Goal: Task Accomplishment & Management: Manage account settings

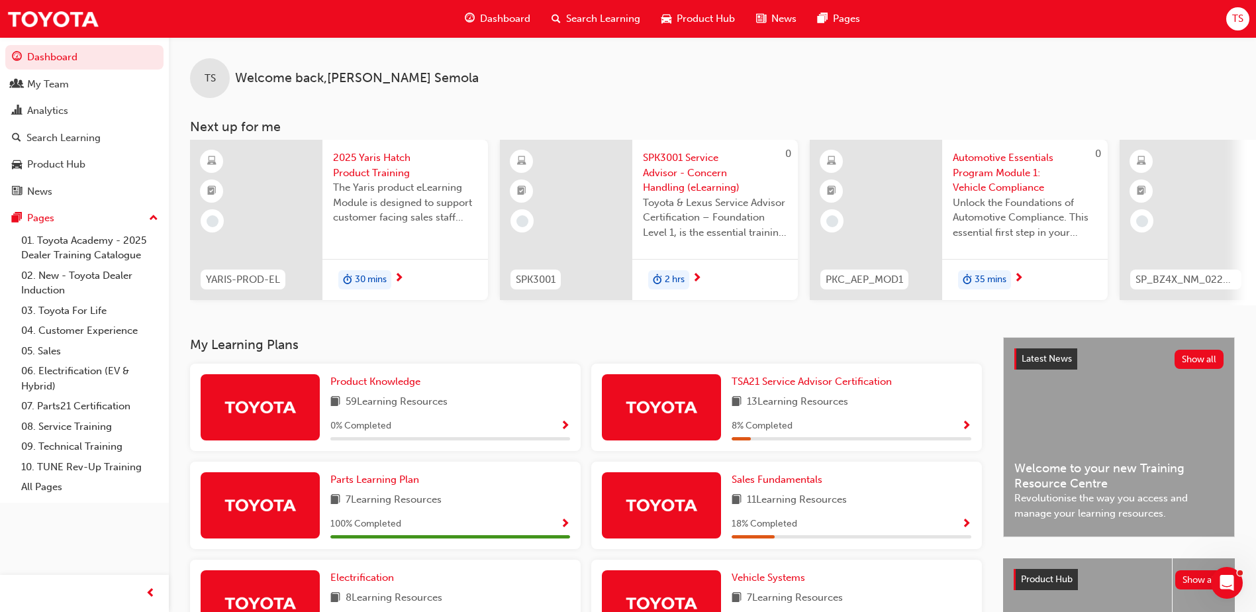
click at [607, 23] on span "Search Learning" at bounding box center [603, 18] width 74 height 15
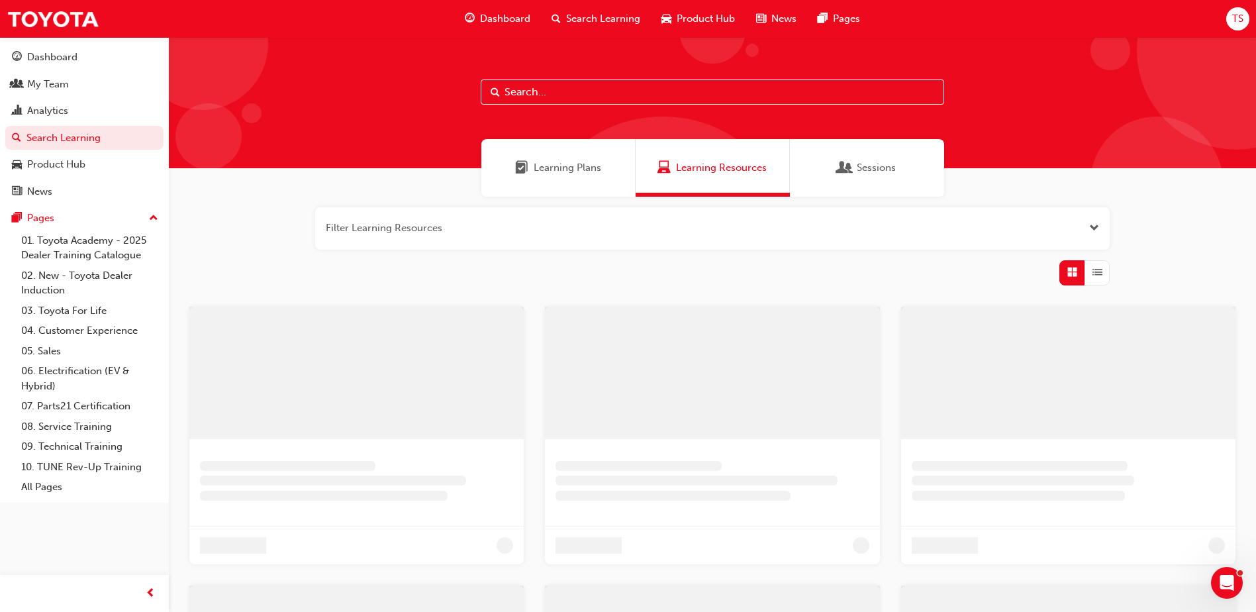
click at [864, 170] on span "Sessions" at bounding box center [875, 167] width 39 height 15
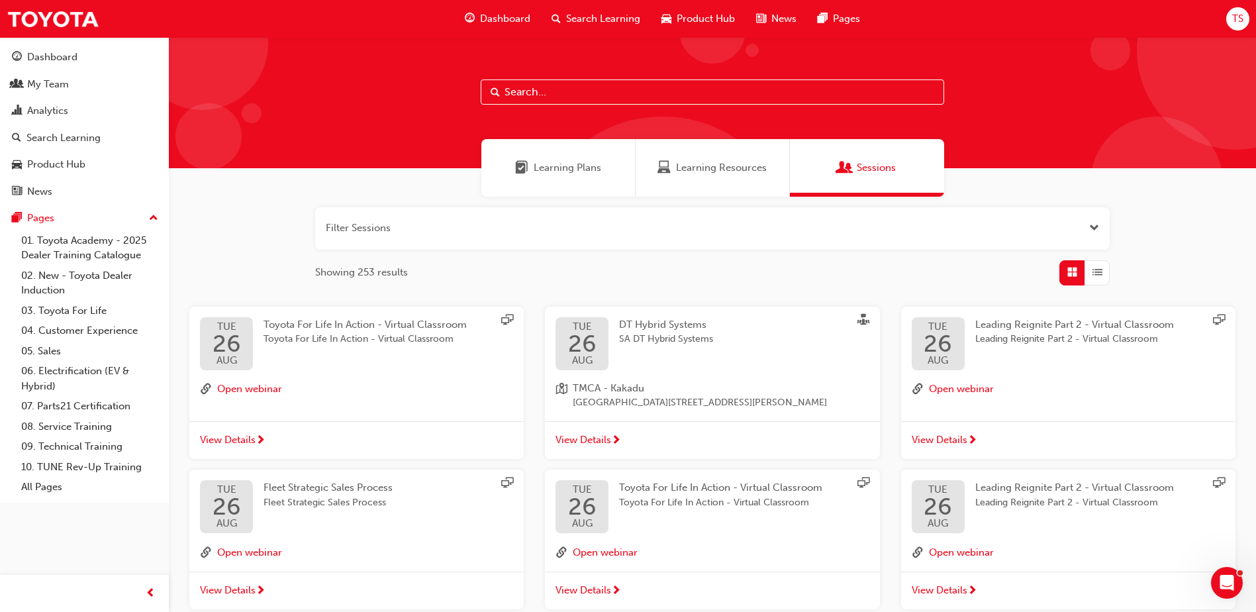
click at [388, 226] on button "button" at bounding box center [712, 228] width 794 height 42
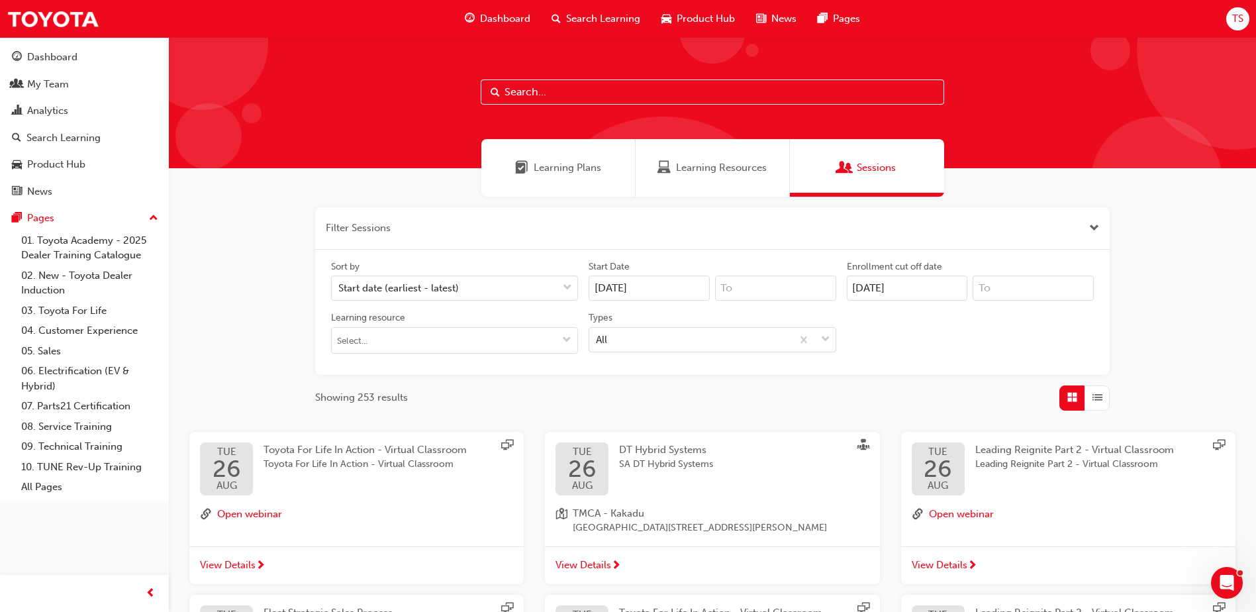
click at [277, 191] on div "Learning Plans Learning Resources Sessions" at bounding box center [712, 168] width 1087 height 58
click at [554, 87] on input "text" at bounding box center [711, 91] width 463 height 25
type input "toyota for life virtual"
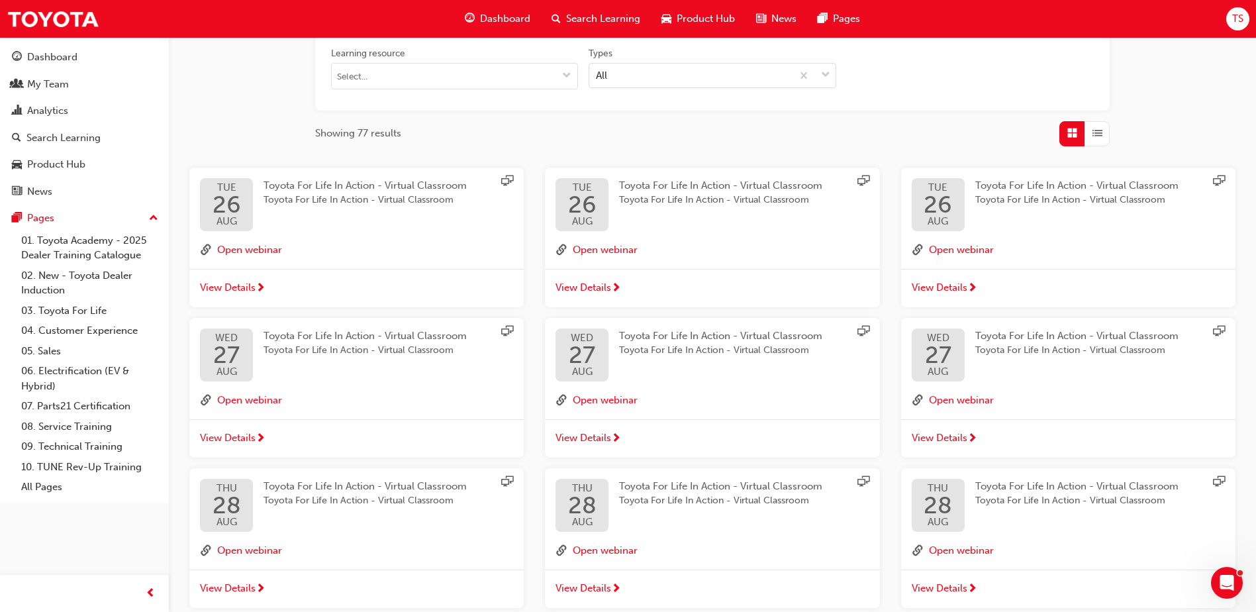
scroll to position [265, 0]
click at [342, 192] on span "Toyota For Life In Action - Virtual Classroom" at bounding box center [364, 199] width 203 height 15
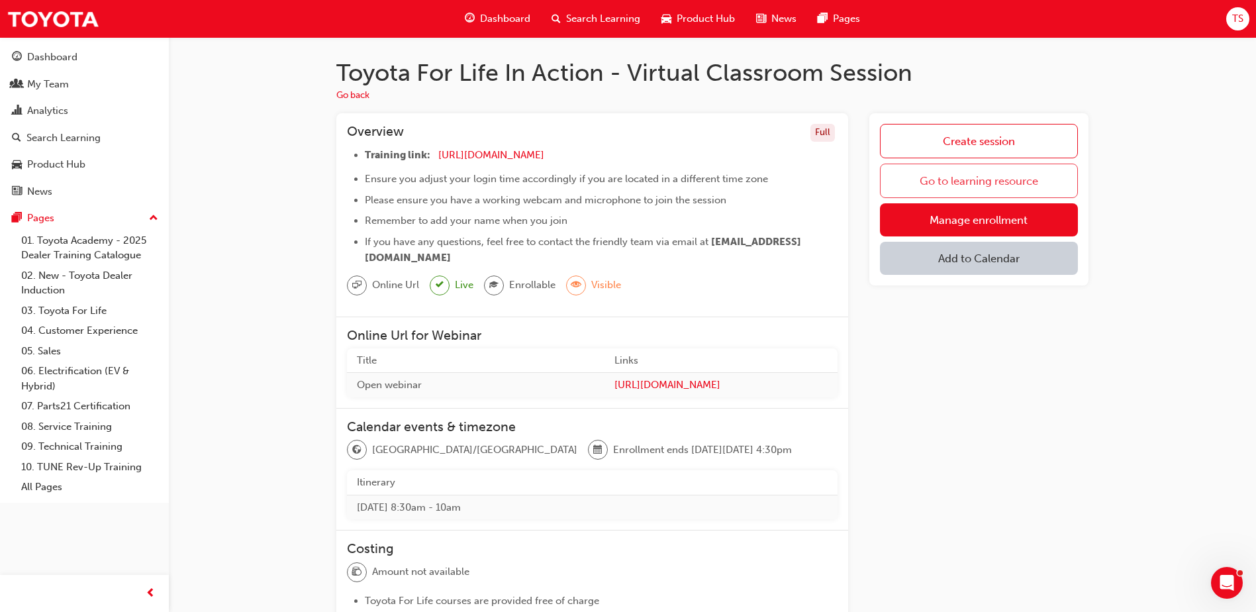
click at [964, 173] on link "Go to learning resource" at bounding box center [979, 180] width 198 height 34
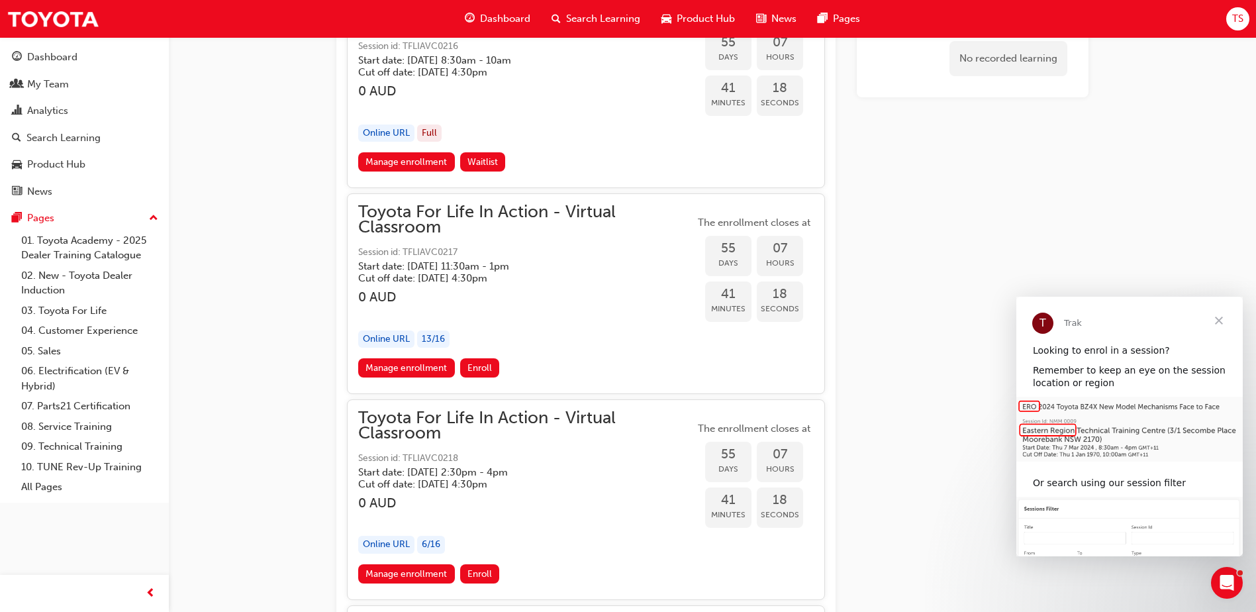
scroll to position [14641, 0]
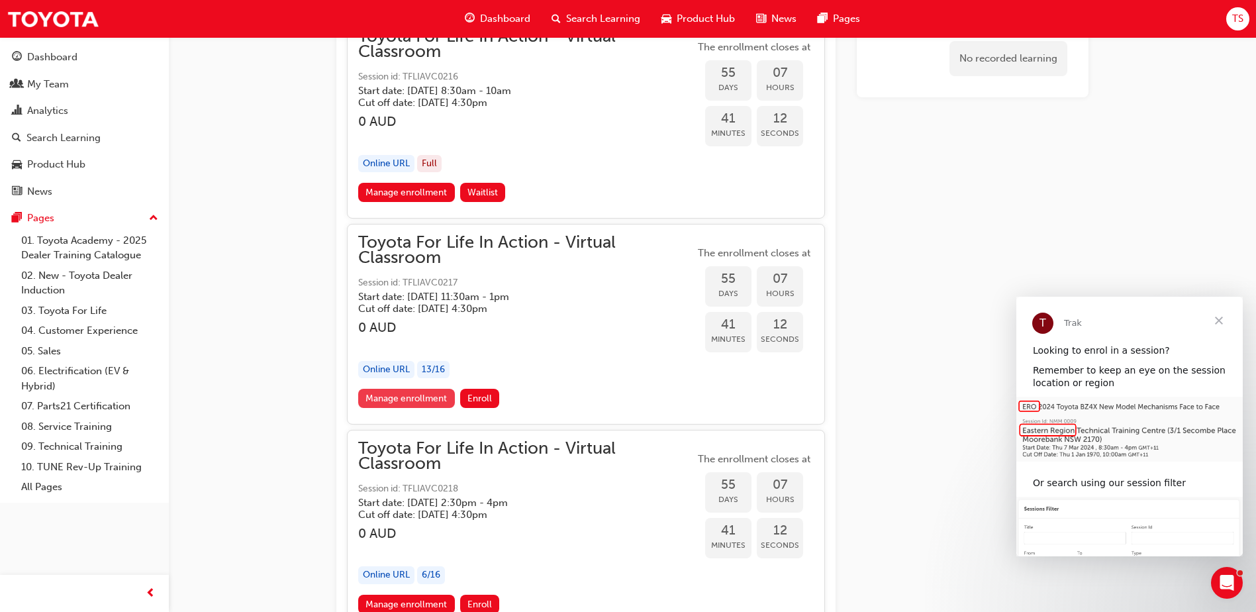
click at [419, 398] on link "Manage enrollment" at bounding box center [406, 398] width 97 height 19
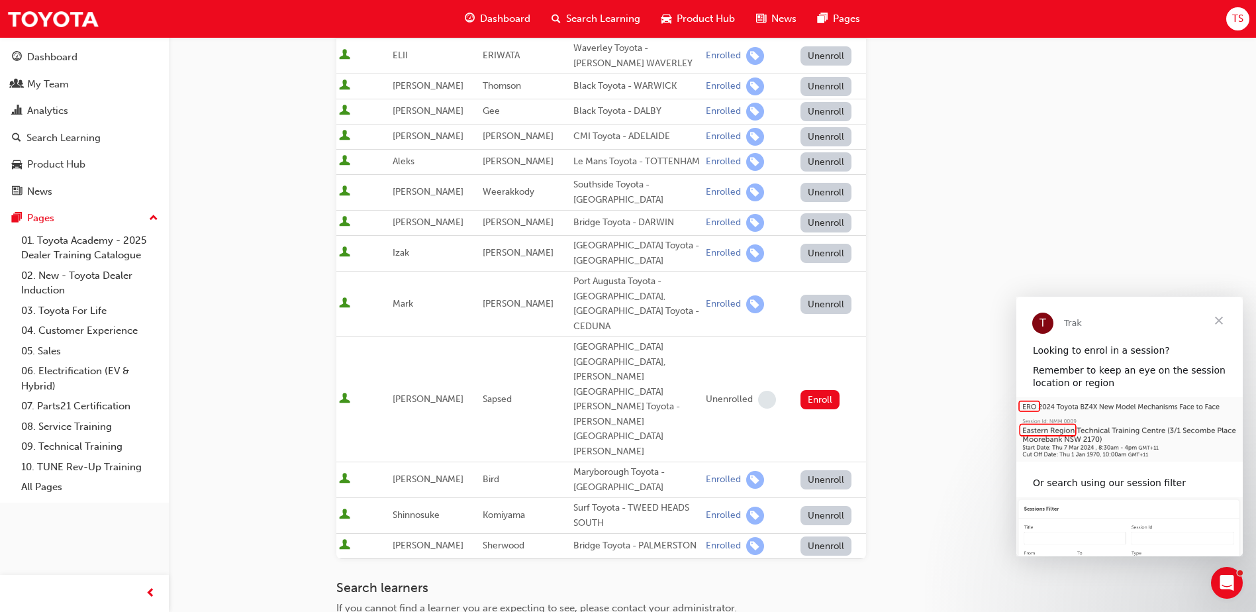
scroll to position [265, 0]
type input "[PERSON_NAME]"
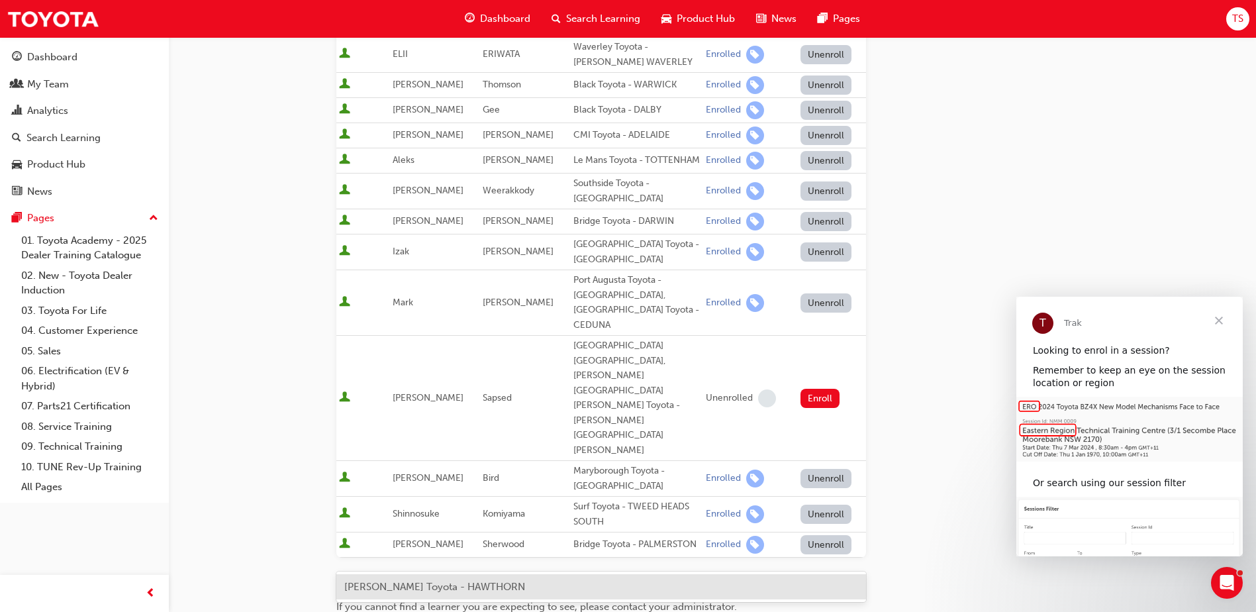
click at [393, 586] on span "[PERSON_NAME] Toyota - HAWTHORN" at bounding box center [434, 586] width 181 height 12
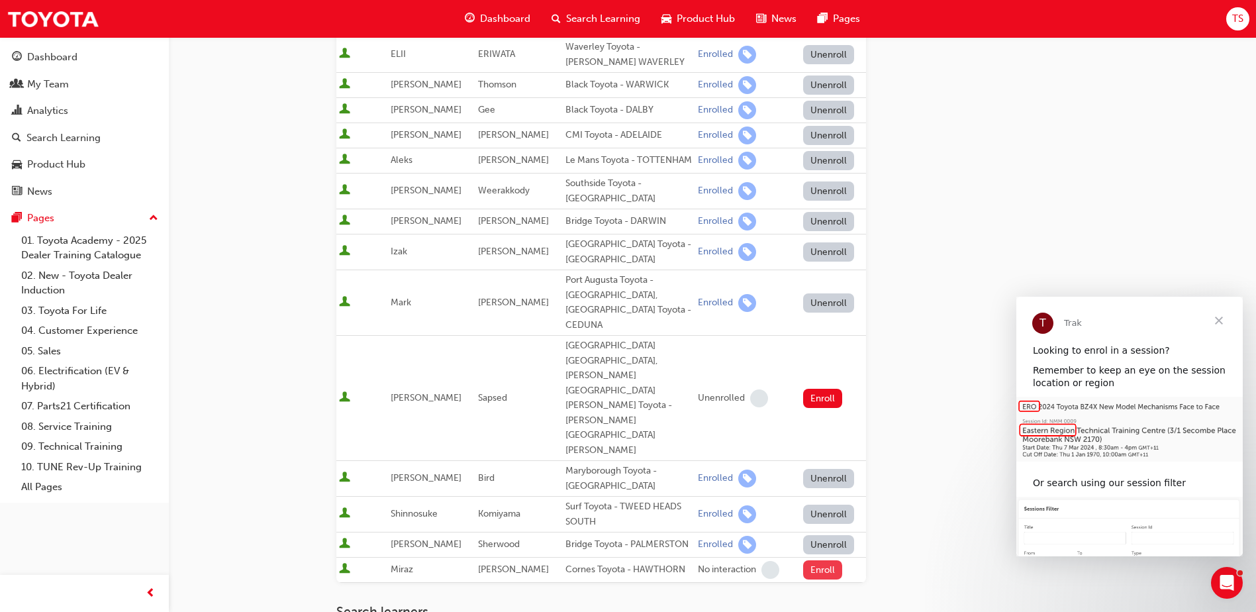
click at [813, 560] on button "Enroll" at bounding box center [823, 569] width 40 height 19
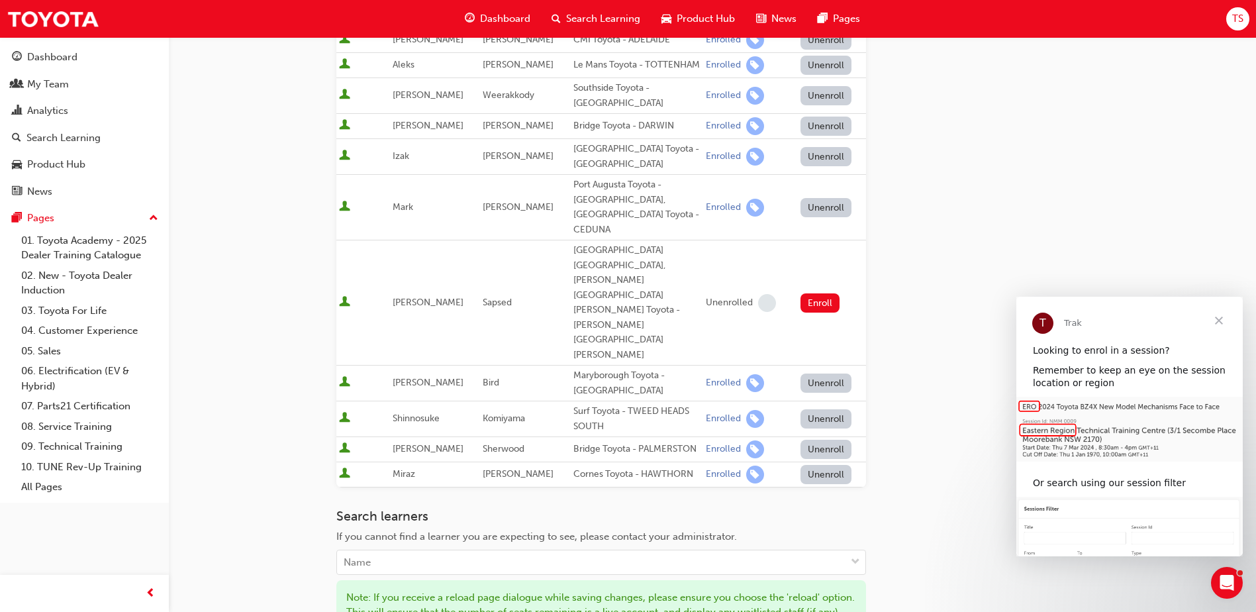
scroll to position [397, 0]
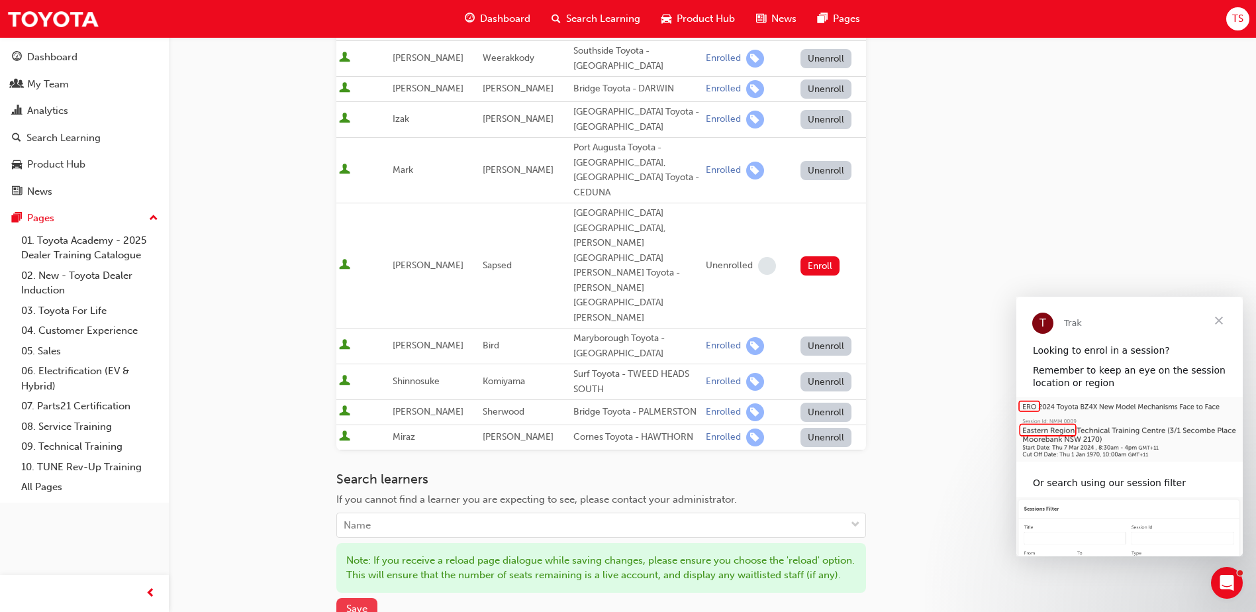
click at [351, 602] on span "Save" at bounding box center [356, 608] width 21 height 12
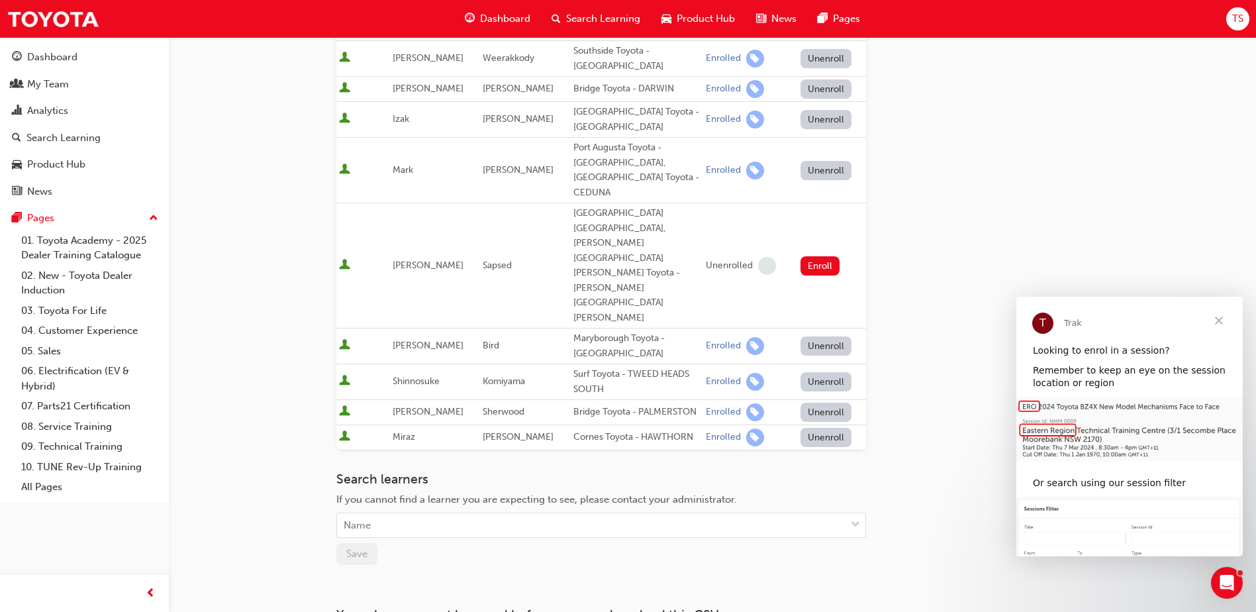
scroll to position [0, 0]
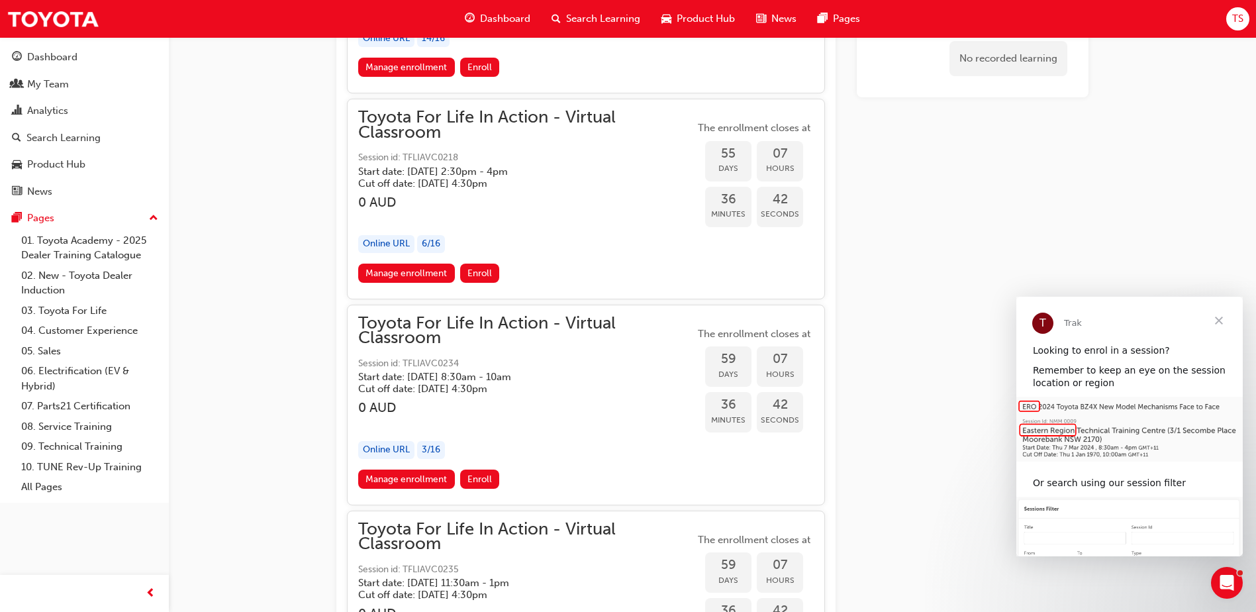
scroll to position [14905, 0]
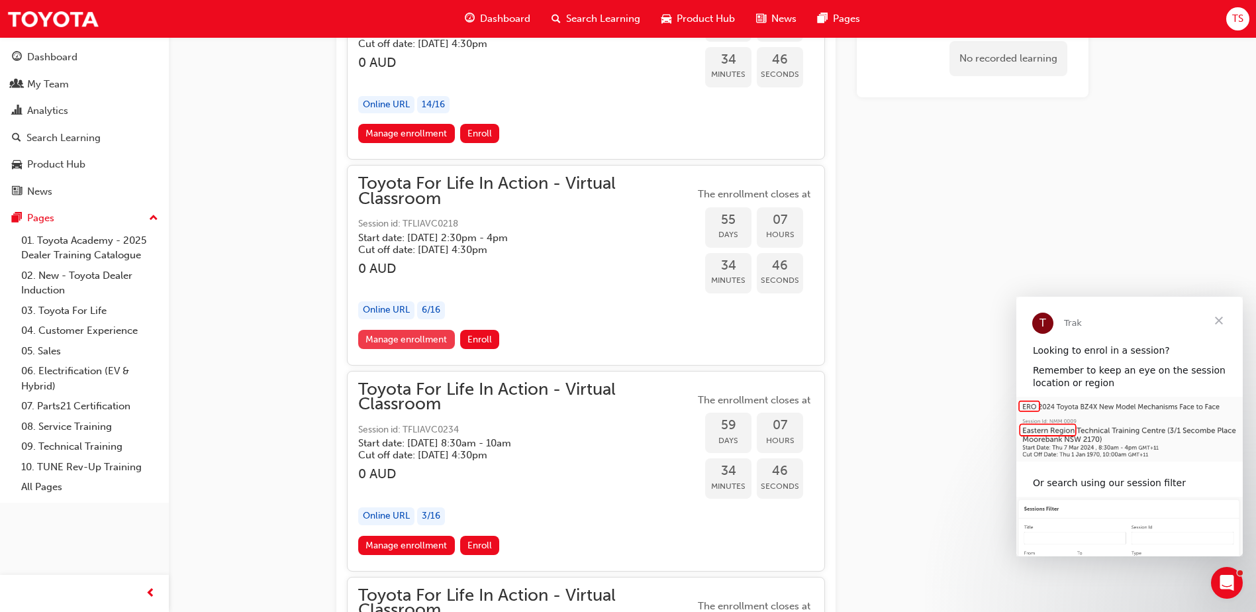
click at [402, 336] on link "Manage enrollment" at bounding box center [406, 339] width 97 height 19
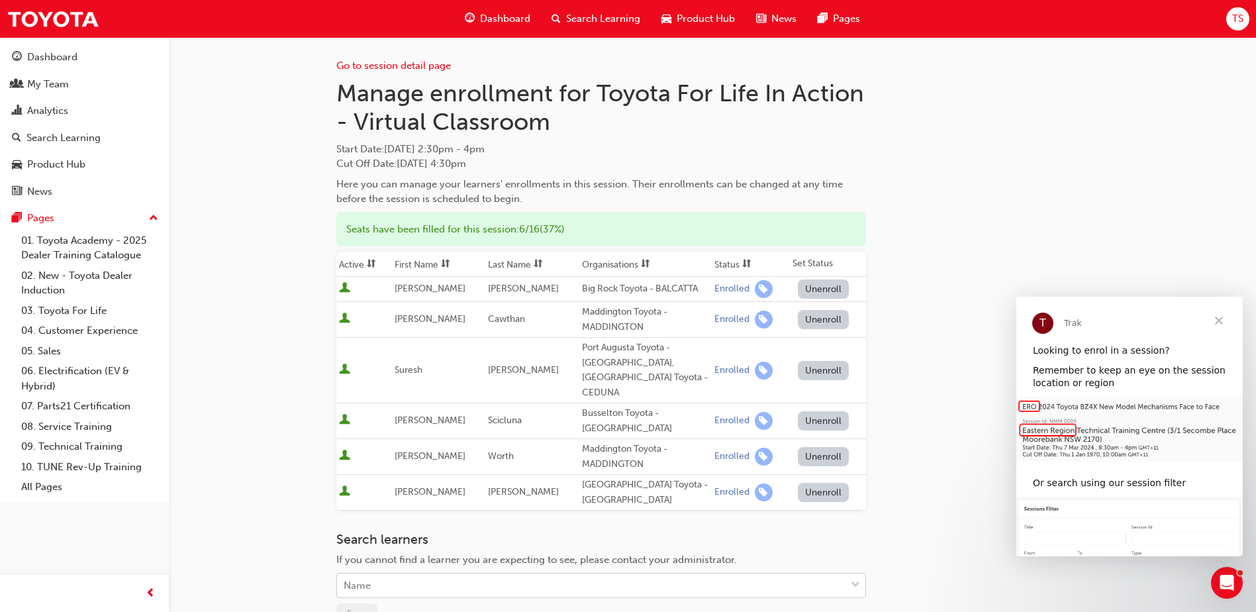
scroll to position [13, 0]
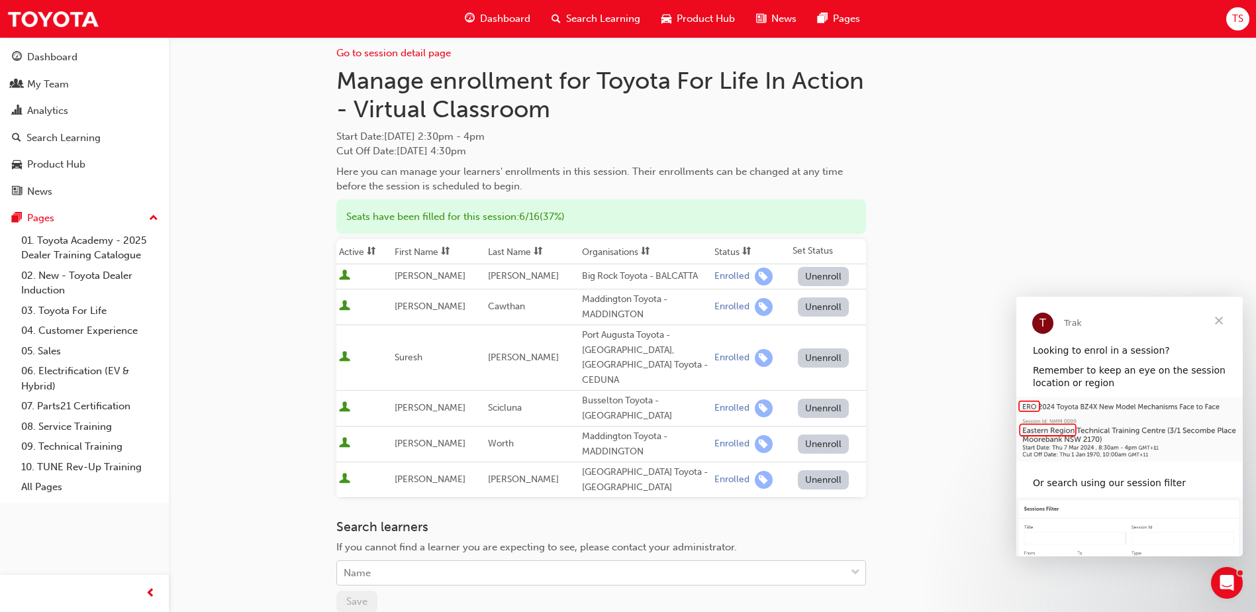
click at [435, 569] on div "Name" at bounding box center [591, 572] width 508 height 23
type input "[PERSON_NAME]"
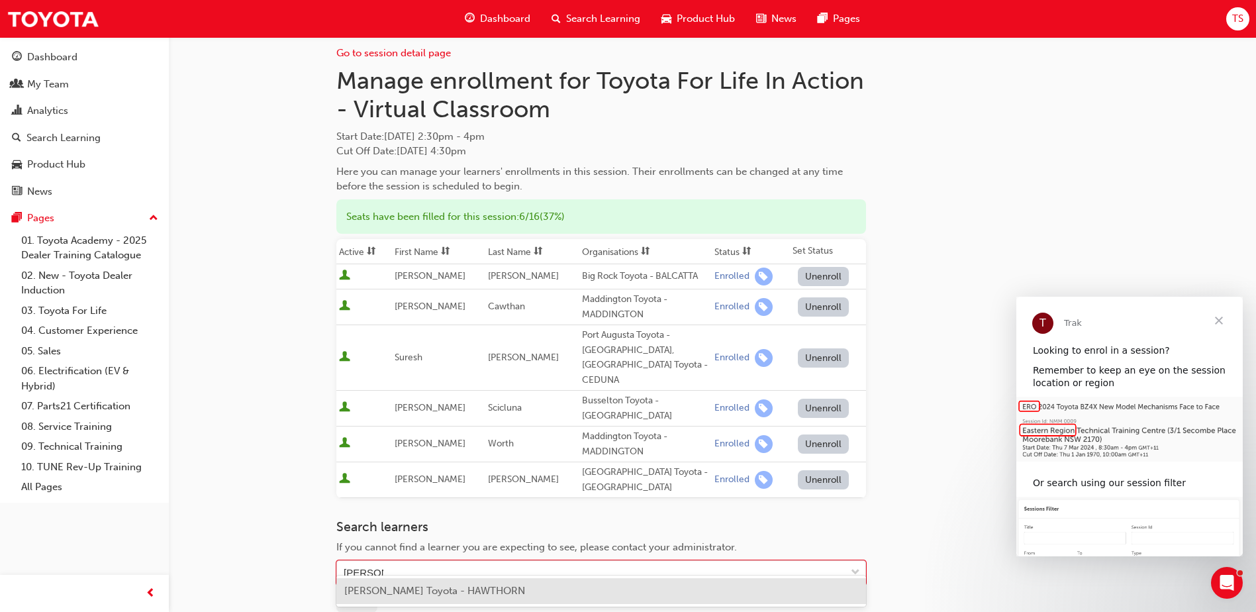
click at [437, 597] on div "[PERSON_NAME] Toyota - HAWTHORN" at bounding box center [600, 591] width 529 height 26
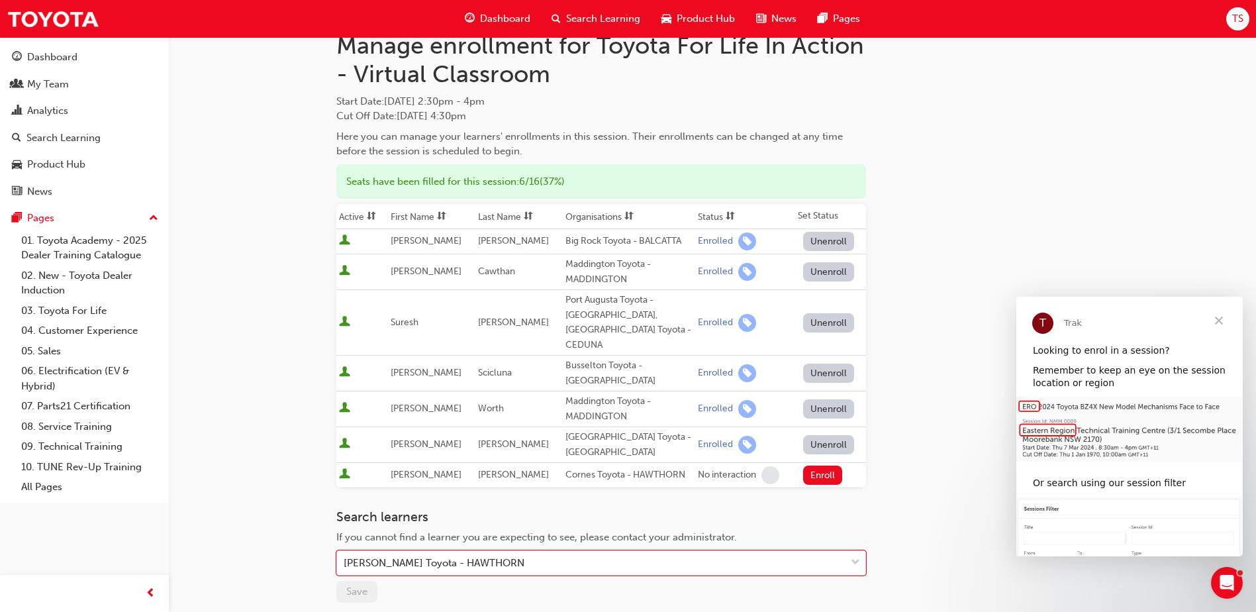
scroll to position [79, 0]
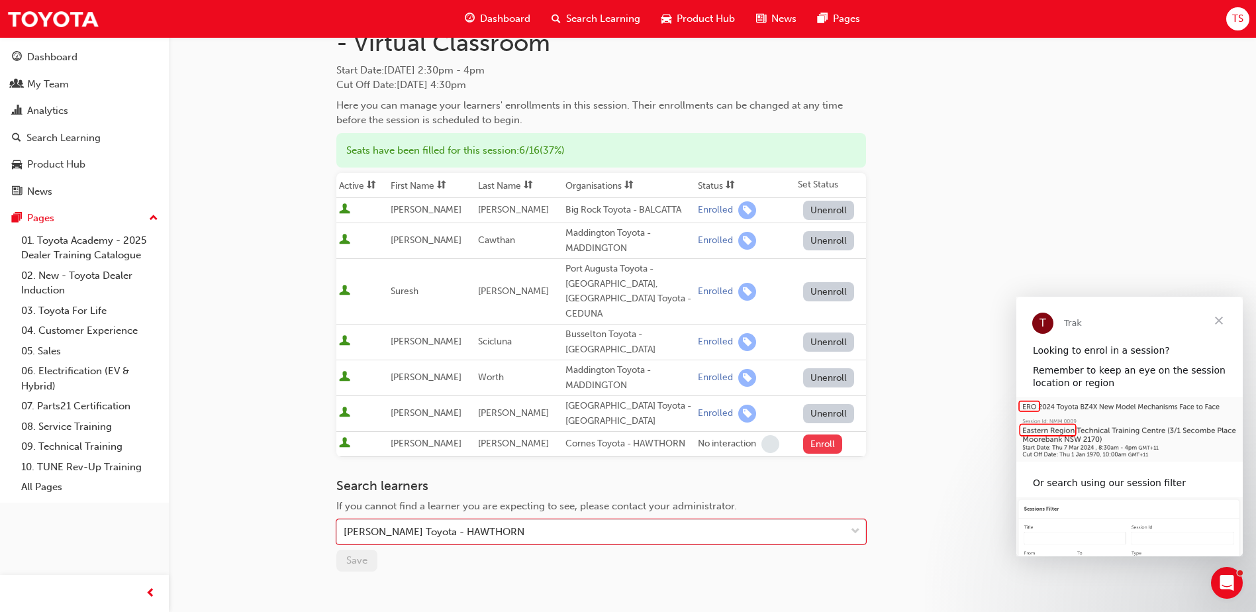
click at [818, 434] on button "Enroll" at bounding box center [823, 443] width 40 height 19
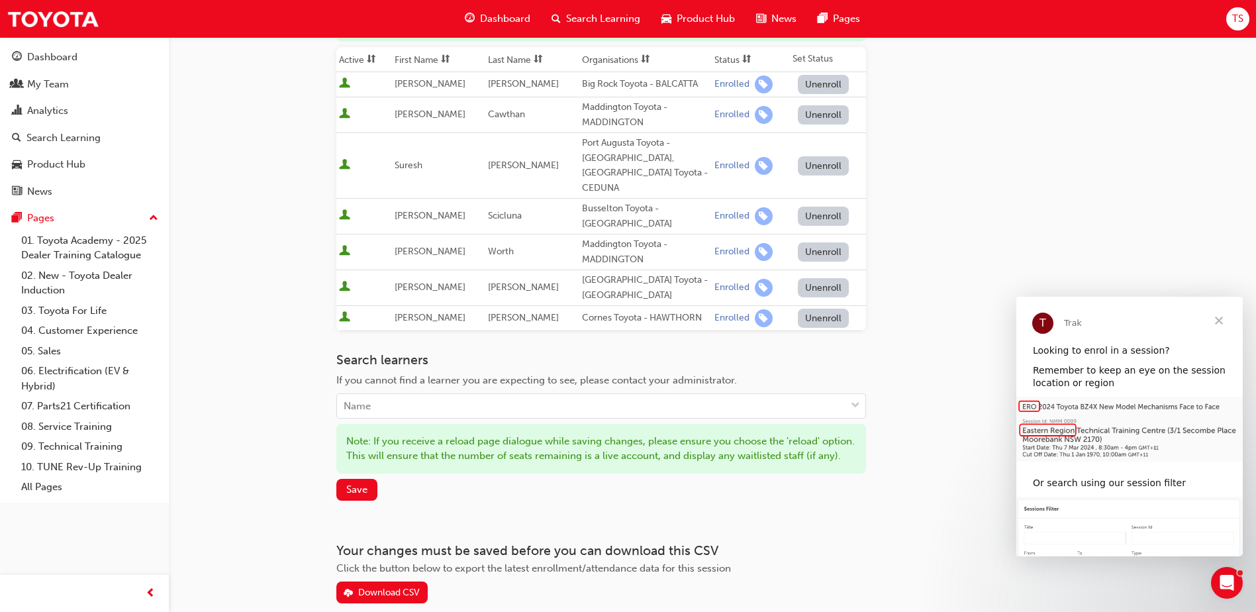
scroll to position [211, 0]
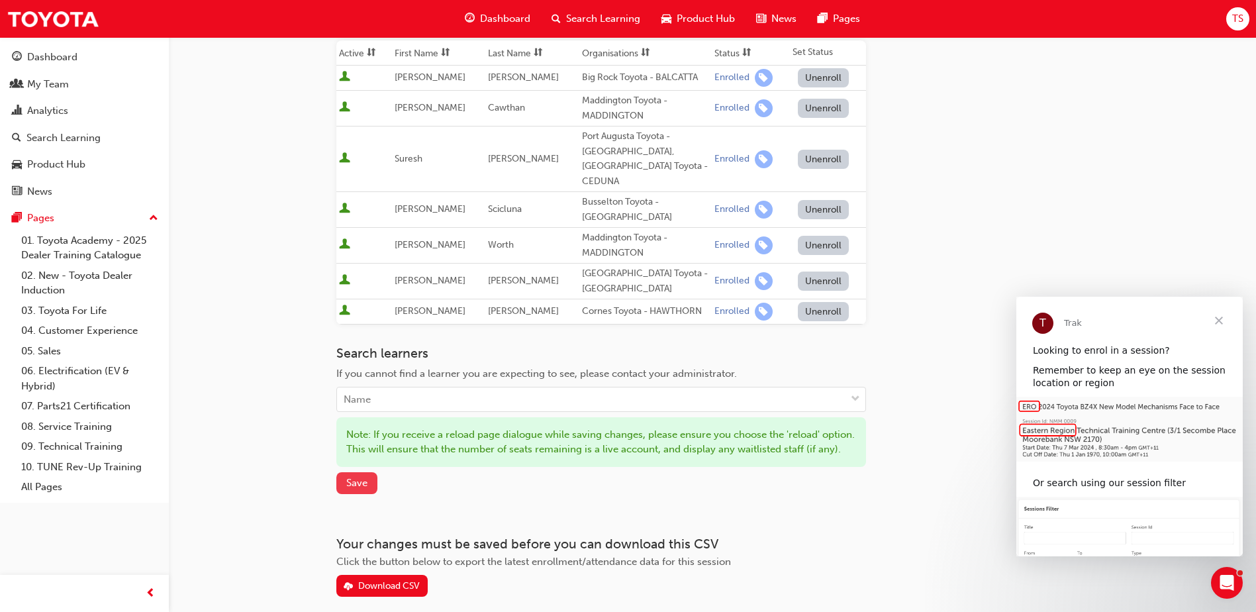
click at [369, 484] on button "Save" at bounding box center [356, 483] width 41 height 22
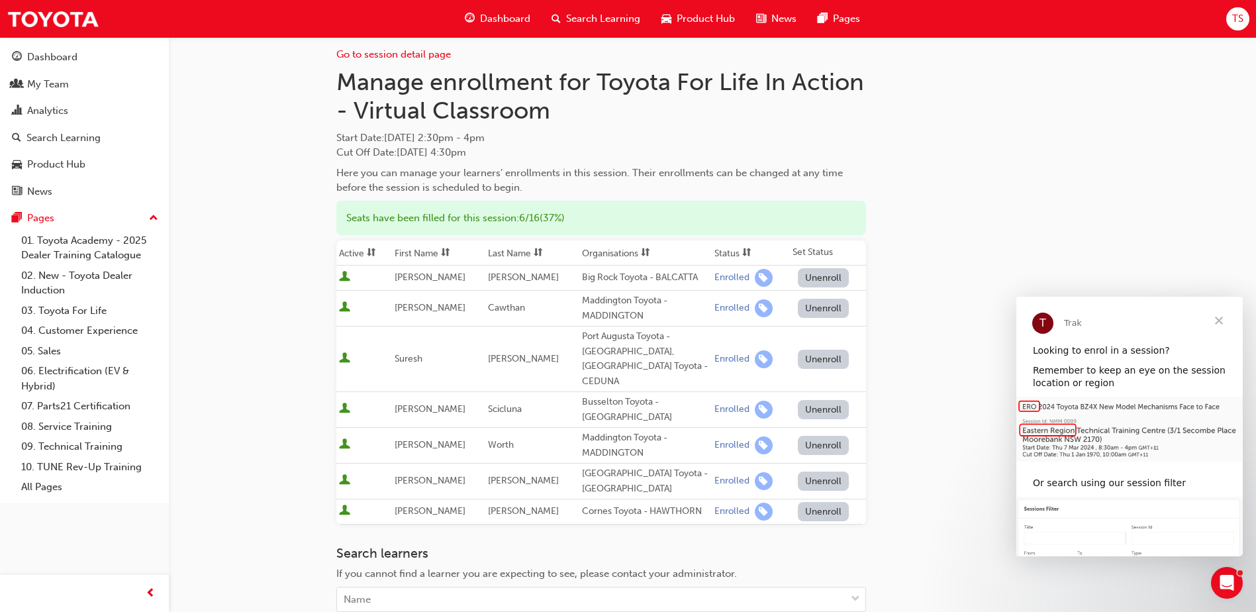
scroll to position [0, 0]
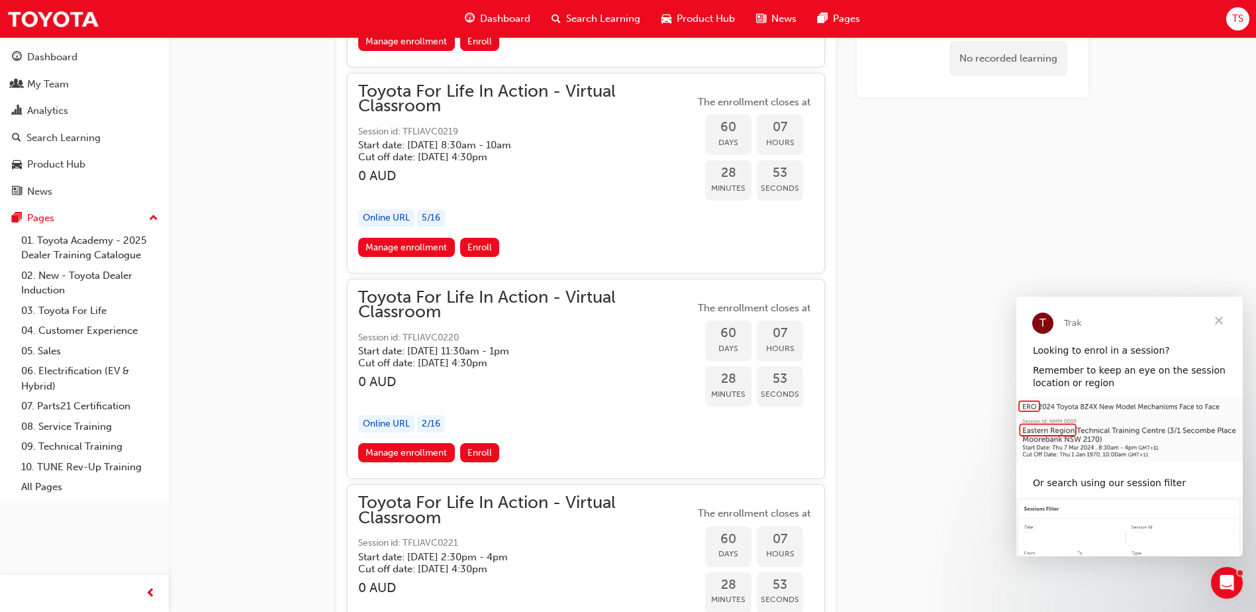
scroll to position [15832, 0]
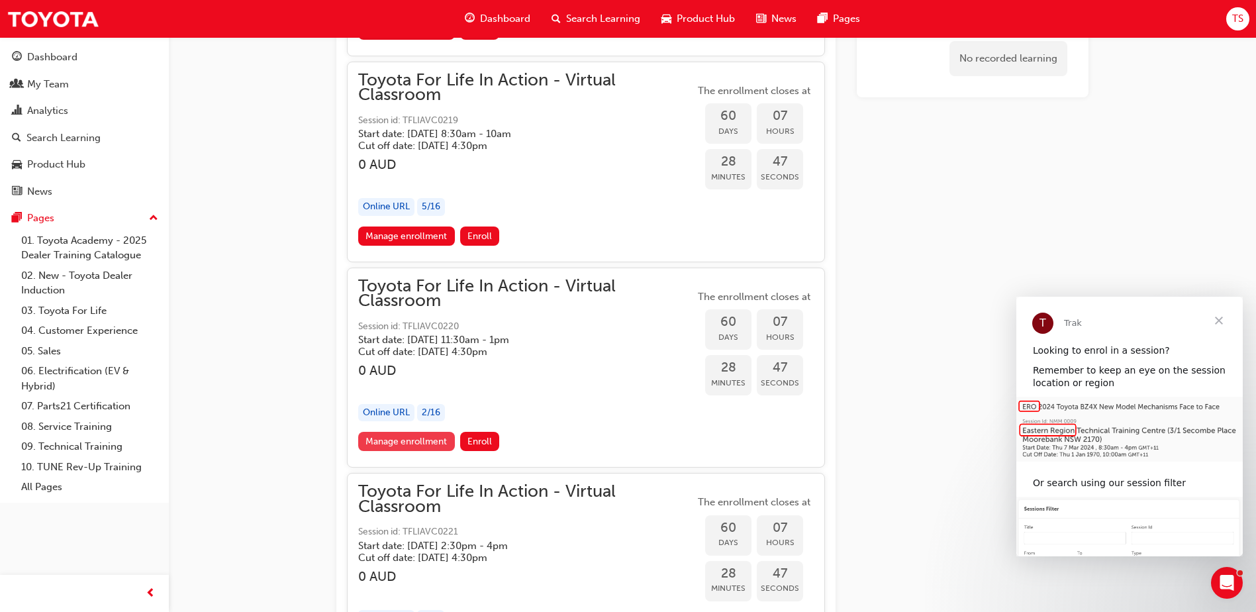
click at [397, 439] on link "Manage enrollment" at bounding box center [406, 441] width 97 height 19
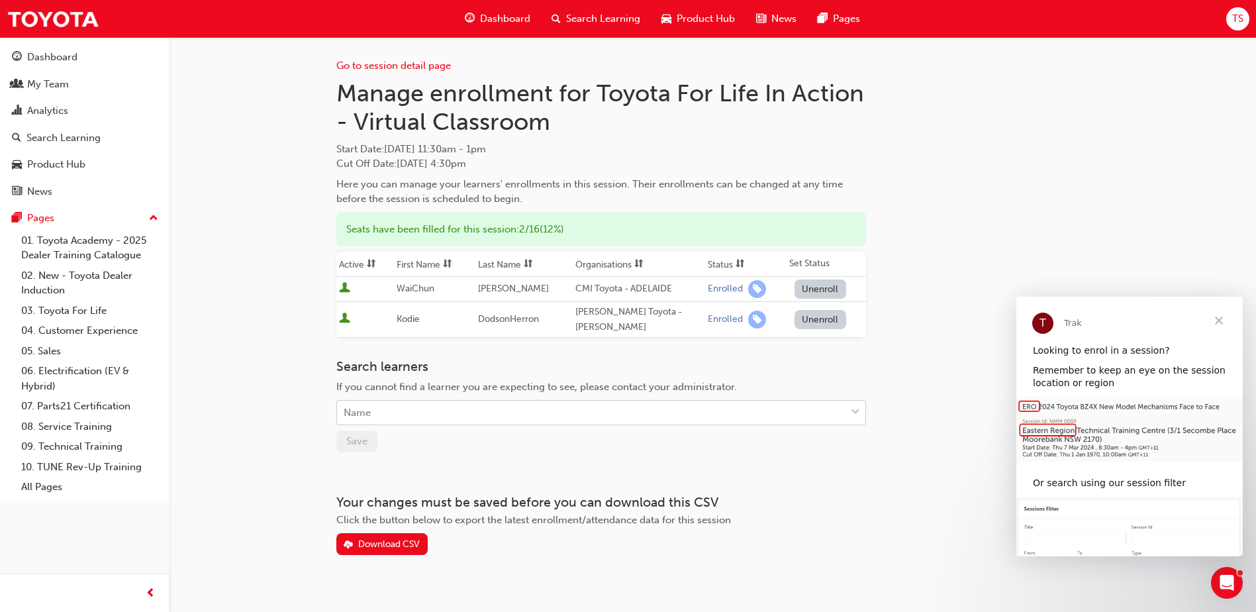
click at [398, 409] on div "Name" at bounding box center [591, 412] width 508 height 23
type input "sellar"
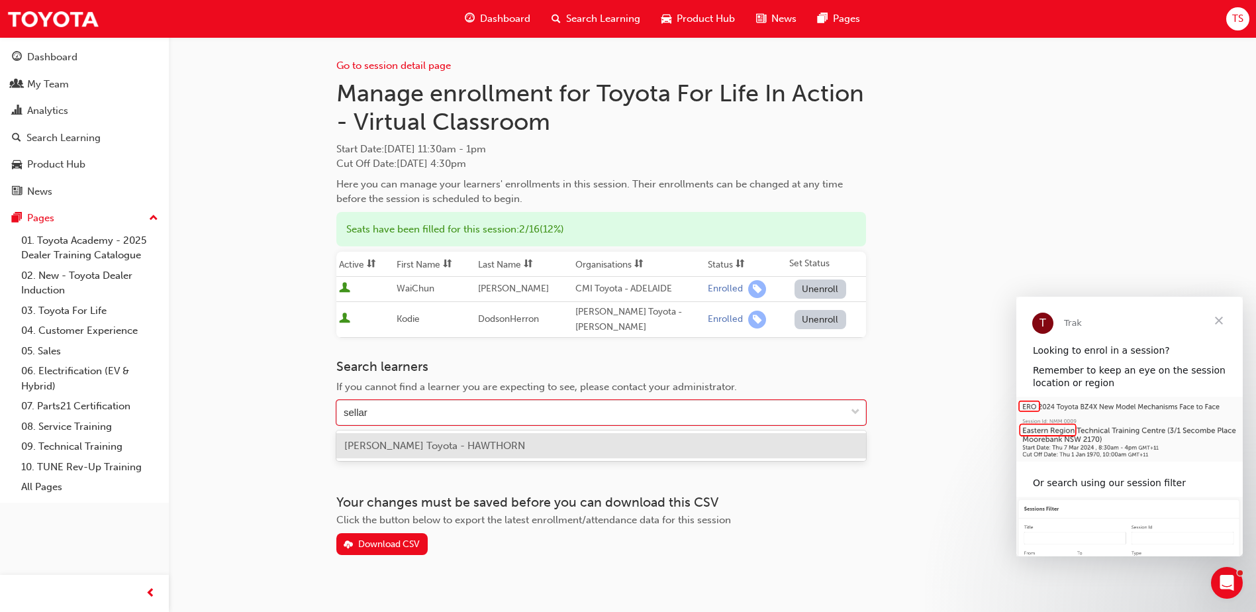
click at [398, 441] on span "[PERSON_NAME] Toyota - HAWTHORN" at bounding box center [434, 445] width 181 height 12
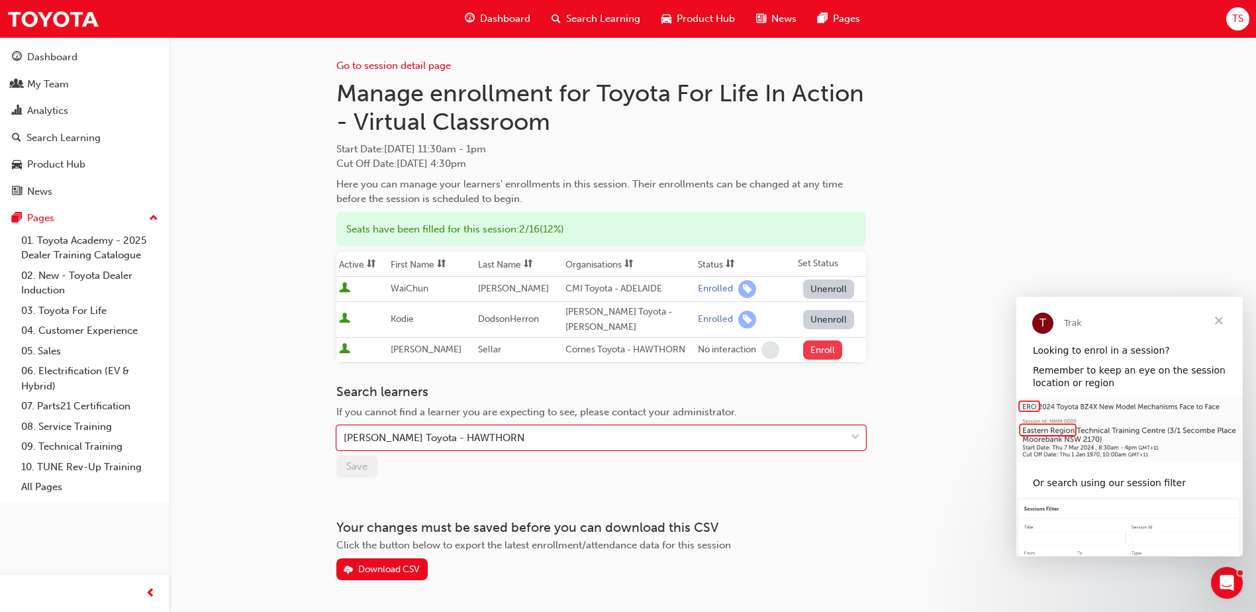
click at [828, 342] on button "Enroll" at bounding box center [823, 349] width 40 height 19
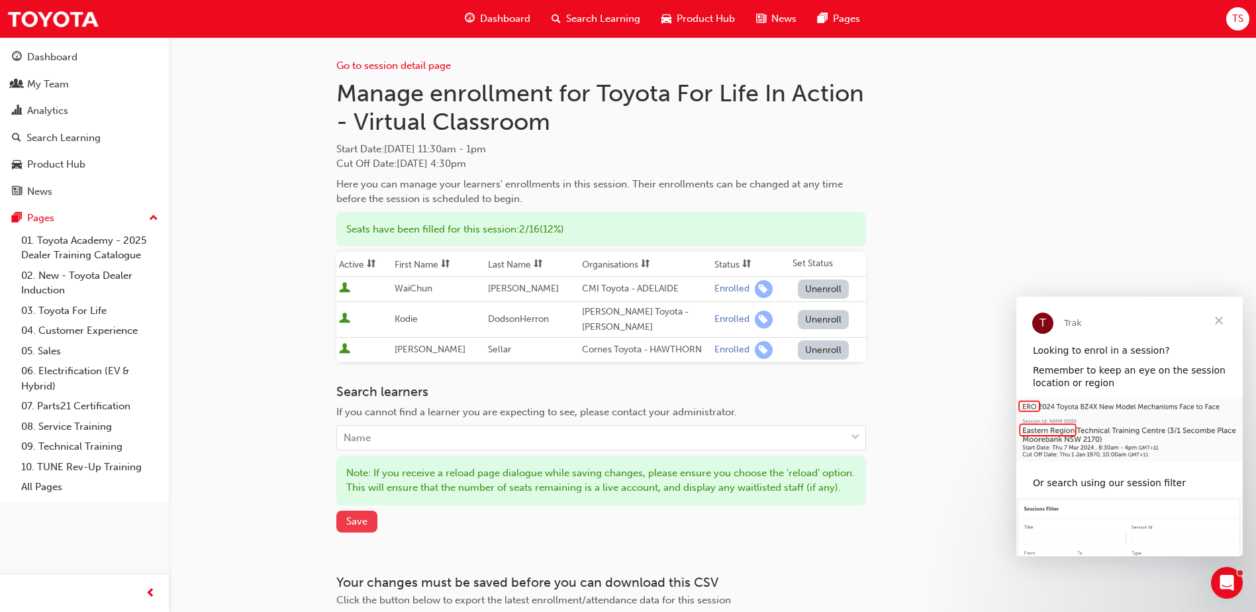
click at [357, 529] on button "Save" at bounding box center [356, 521] width 41 height 22
